Goal: Register for event/course

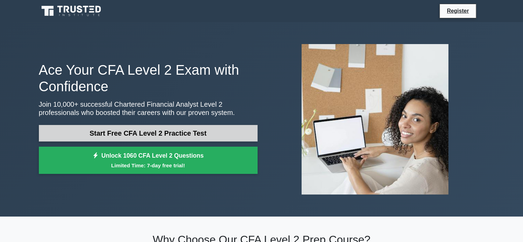
click at [158, 139] on link "Start Free CFA Level 2 Practice Test" at bounding box center [148, 133] width 219 height 16
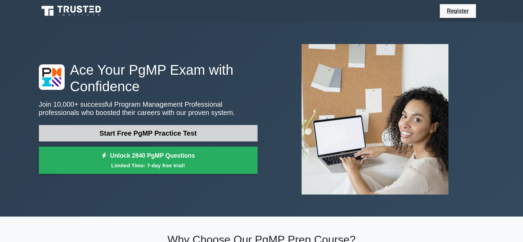
click at [146, 136] on link "Start Free PgMP Practice Test" at bounding box center [148, 133] width 219 height 16
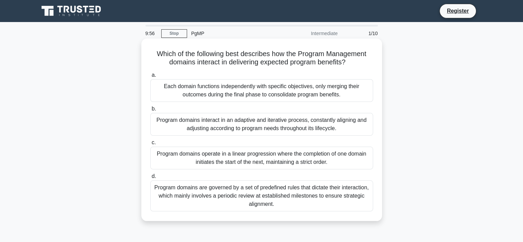
click at [223, 97] on div "Each domain functions independently with specific objectives, only merging thei…" at bounding box center [261, 90] width 223 height 23
click at [150, 77] on input "a. Each domain functions independently with specific objectives, only merging t…" at bounding box center [150, 75] width 0 height 4
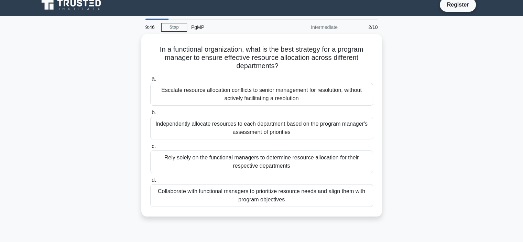
scroll to position [8, 0]
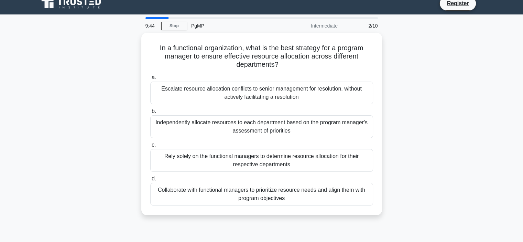
click at [520, 49] on main "9:44 Stop PgMP Intermediate 2/10 In a functional organization, what is the best…" at bounding box center [261, 188] width 523 height 349
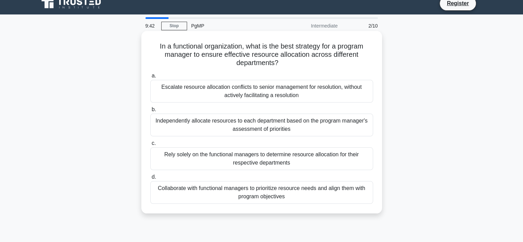
click at [298, 123] on div "Independently allocate resources to each department based on the program manage…" at bounding box center [261, 124] width 223 height 23
click at [150, 112] on input "b. Independently allocate resources to each department based on the program man…" at bounding box center [150, 109] width 0 height 4
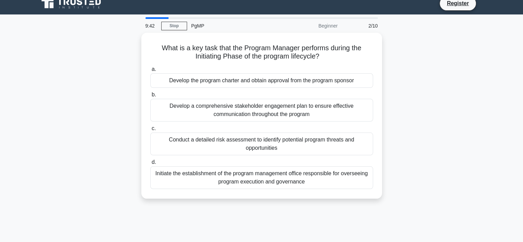
scroll to position [0, 0]
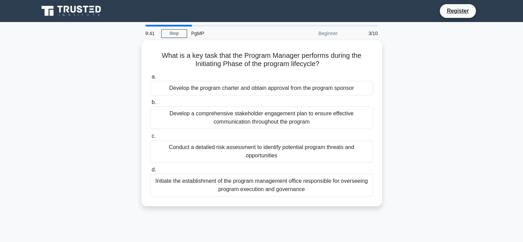
click at [298, 123] on div "Develop a comprehensive stakeholder engagement plan to ensure effective communi…" at bounding box center [261, 117] width 223 height 23
click at [150, 104] on input "b. Develop a comprehensive stakeholder engagement plan to ensure effective comm…" at bounding box center [150, 102] width 0 height 4
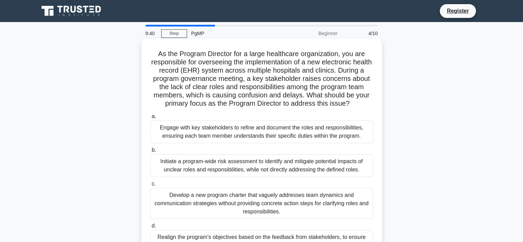
click at [297, 130] on div "Engage with key stakeholders to refine and document the roles and responsibilit…" at bounding box center [261, 131] width 223 height 23
click at [150, 119] on input "a. Engage with key stakeholders to refine and document the roles and responsibi…" at bounding box center [150, 116] width 0 height 4
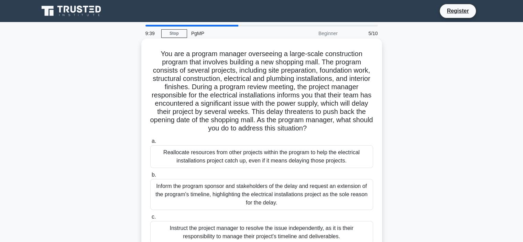
drag, startPoint x: 297, startPoint y: 130, endPoint x: 269, endPoint y: 229, distance: 102.5
click at [269, 229] on div "You are a program manager overseeing a large-scale construction program that in…" at bounding box center [261, 166] width 235 height 251
click at [282, 194] on div "Inform the program sponsor and stakeholders of the delay and request an extensi…" at bounding box center [261, 194] width 223 height 31
click at [150, 177] on input "b. Inform the program sponsor and stakeholders of the delay and request an exte…" at bounding box center [150, 175] width 0 height 4
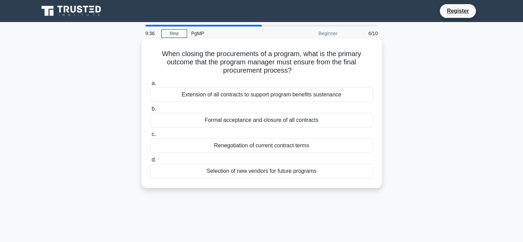
click at [276, 151] on div "Renegotiation of current contract terms" at bounding box center [261, 145] width 223 height 14
click at [150, 136] on input "c. Renegotiation of current contract terms" at bounding box center [150, 134] width 0 height 4
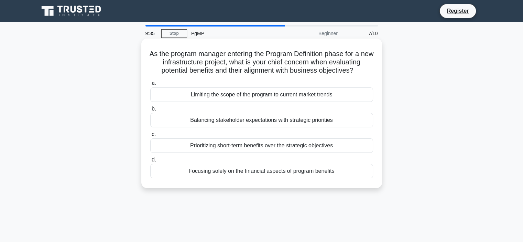
click at [275, 140] on div "Prioritizing short-term benefits over the strategic objectives" at bounding box center [261, 145] width 223 height 14
click at [150, 136] on input "c. Prioritizing short-term benefits over the strategic objectives" at bounding box center [150, 134] width 0 height 4
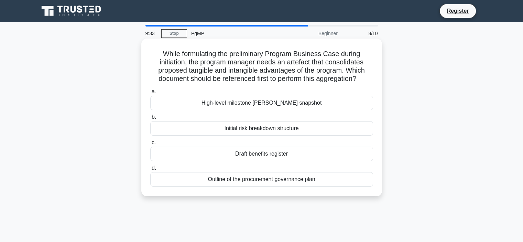
click at [278, 129] on div "Initial risk breakdown structure" at bounding box center [261, 128] width 223 height 14
click at [150, 119] on input "b. Initial risk breakdown structure" at bounding box center [150, 117] width 0 height 4
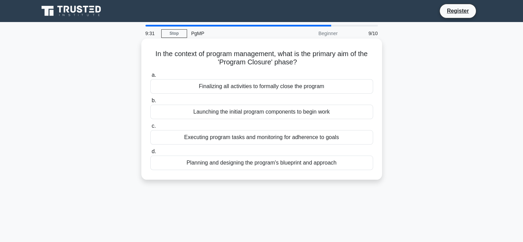
click at [271, 93] on div "Finalizing all activities to formally close the program" at bounding box center [261, 86] width 223 height 14
click at [150, 77] on input "a. Finalizing all activities to formally close the program" at bounding box center [150, 75] width 0 height 4
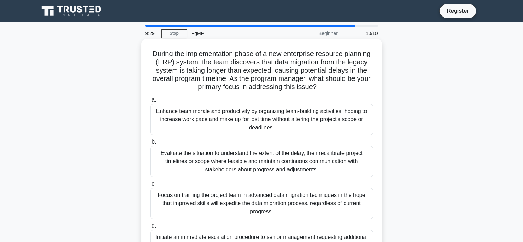
click at [283, 194] on div "Focus on training the project team in advanced data migration techniques in the…" at bounding box center [261, 203] width 223 height 31
click at [150, 186] on input "c. Focus on training the project team in advanced data migration techniques in …" at bounding box center [150, 183] width 0 height 4
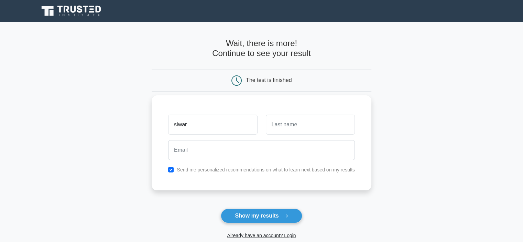
type input "siwar"
click at [285, 124] on input "text" at bounding box center [310, 124] width 89 height 20
type input "doghmen"
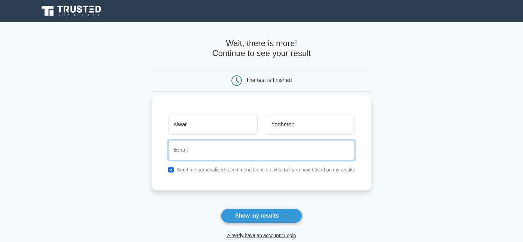
click at [206, 150] on input "email" at bounding box center [261, 150] width 187 height 20
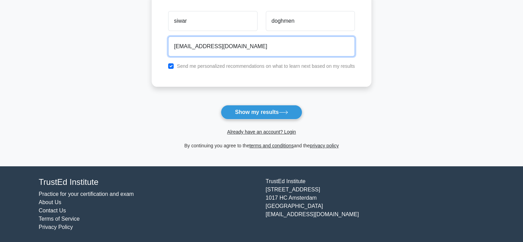
type input "[EMAIL_ADDRESS][DOMAIN_NAME]"
click at [221, 105] on button "Show my results" at bounding box center [261, 112] width 81 height 14
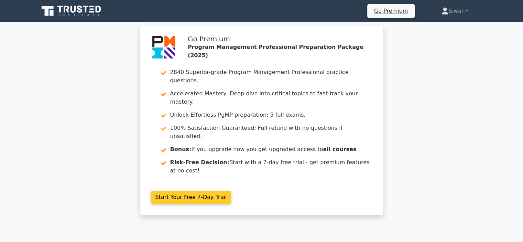
click at [192, 190] on link "Start Your Free 7-Day Trial" at bounding box center [191, 196] width 80 height 13
